Goal: Find specific page/section: Find specific page/section

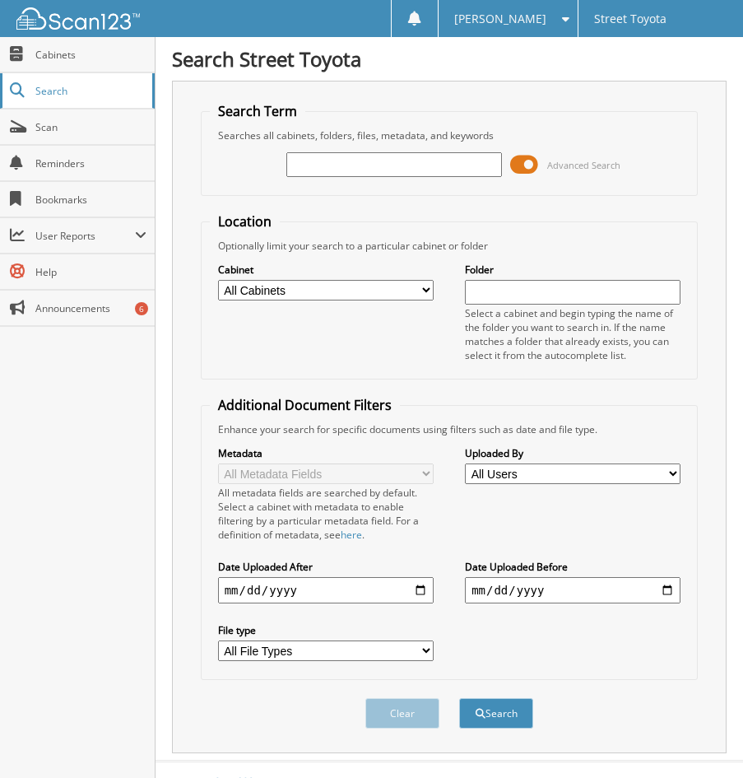
click at [52, 91] on span "Search" at bounding box center [89, 91] width 109 height 14
click at [338, 172] on input "text" at bounding box center [395, 164] width 216 height 25
type input "27393"
click at [459, 698] on button "Search" at bounding box center [496, 713] width 74 height 30
click at [50, 48] on span "Cabinets" at bounding box center [90, 55] width 111 height 14
